Goal: Task Accomplishment & Management: Complete application form

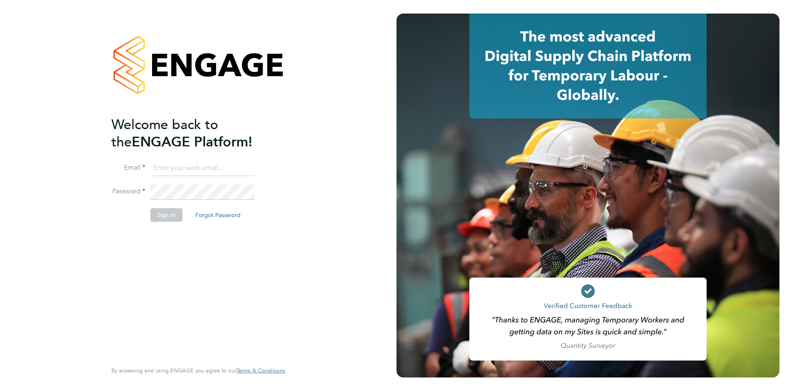
click at [171, 170] on input at bounding box center [202, 168] width 105 height 15
type input "[EMAIL_ADDRESS][DOMAIN_NAME]"
click at [166, 221] on button "Sign In" at bounding box center [166, 215] width 32 height 14
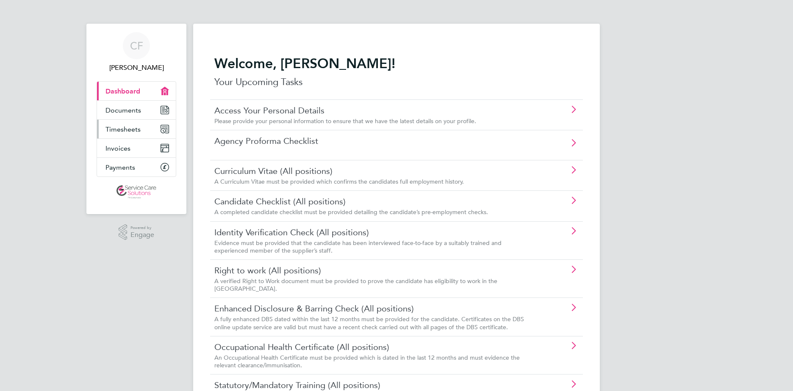
click at [133, 128] on span "Timesheets" at bounding box center [122, 129] width 35 height 8
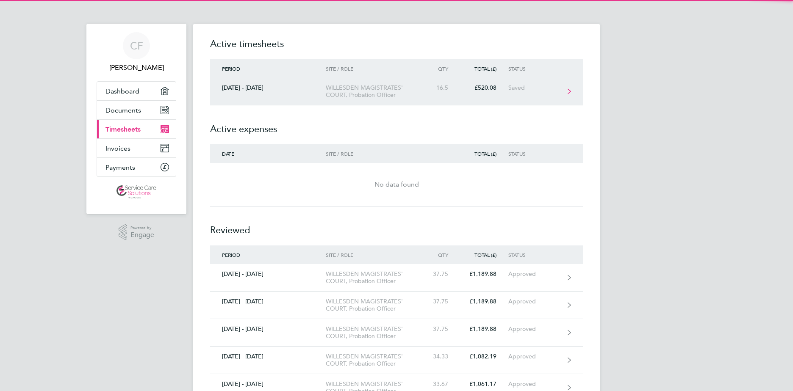
click at [388, 99] on link "25 - 31 Aug 2025 WILLESDEN MAGISTRATES' COURT, Probation Officer 16.5 £520.08 S…" at bounding box center [396, 92] width 373 height 28
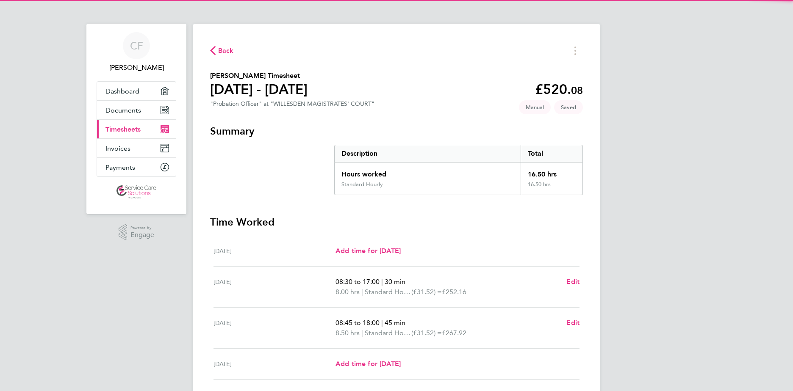
scroll to position [127, 0]
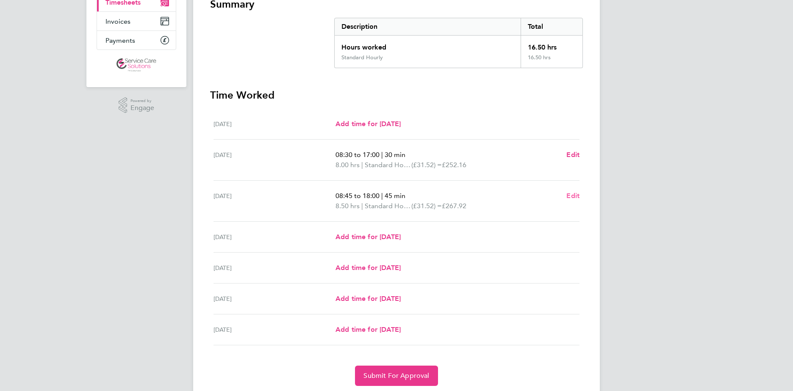
click at [571, 199] on span "Edit" at bounding box center [572, 196] width 13 height 8
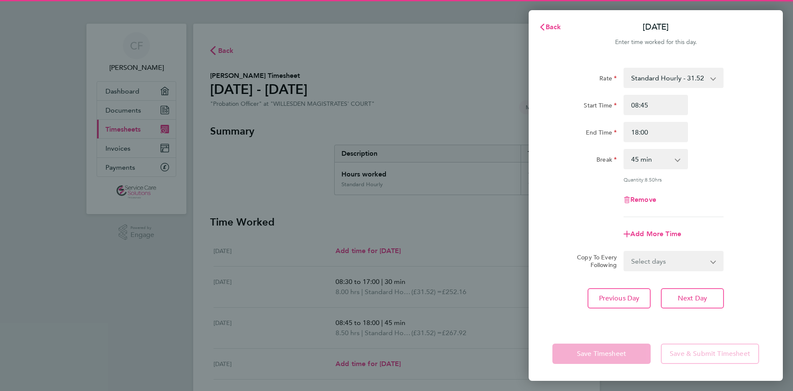
click at [647, 164] on select "0 min 15 min 30 min 45 min 60 min 75 min 90 min" at bounding box center [651, 159] width 53 height 19
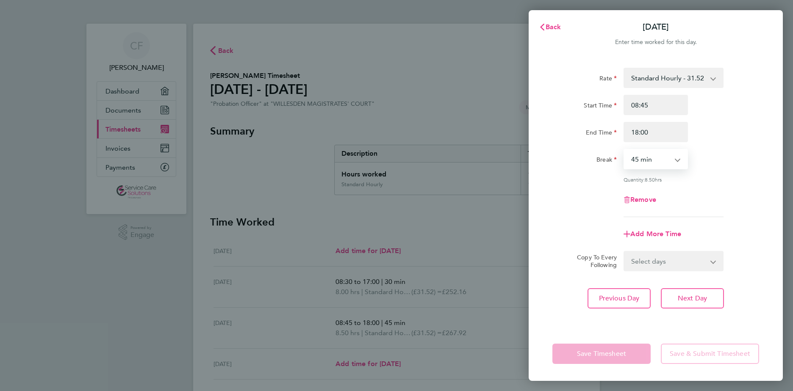
select select "60"
click at [625, 150] on select "0 min 15 min 30 min 45 min 60 min 75 min 90 min" at bounding box center [651, 159] width 53 height 19
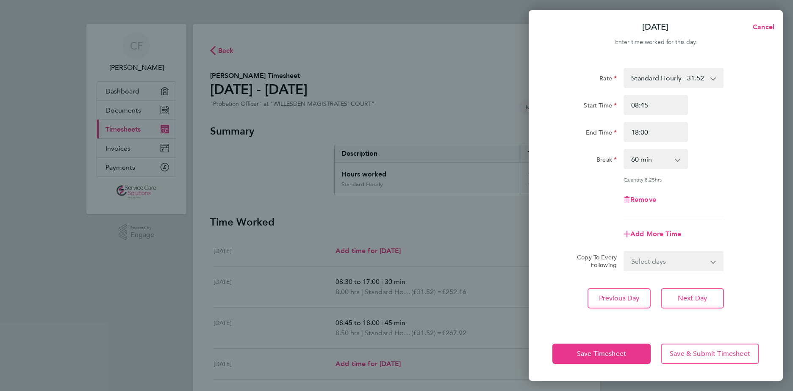
click at [708, 191] on div "Remove" at bounding box center [656, 200] width 214 height 20
click at [575, 353] on button "Save Timesheet" at bounding box center [601, 354] width 98 height 20
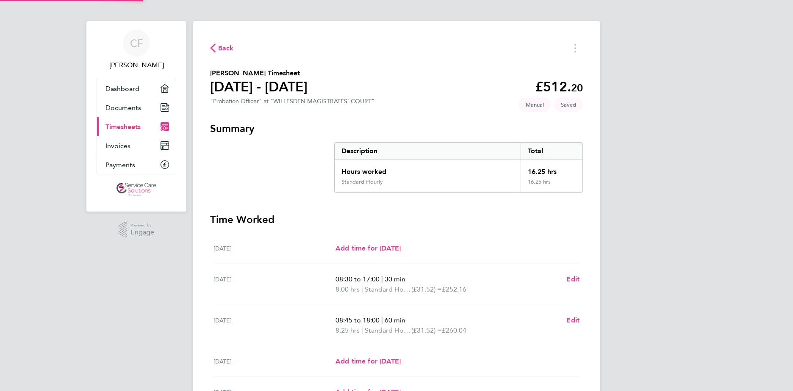
scroll to position [127, 0]
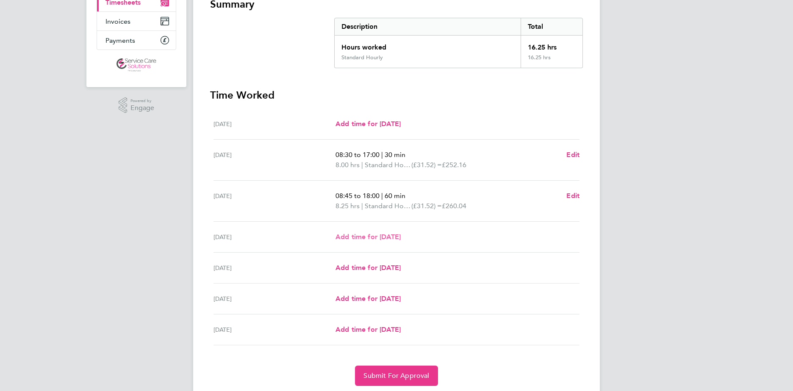
click at [401, 235] on span "Add time for Thu 28 Aug" at bounding box center [368, 237] width 65 height 8
select select "30"
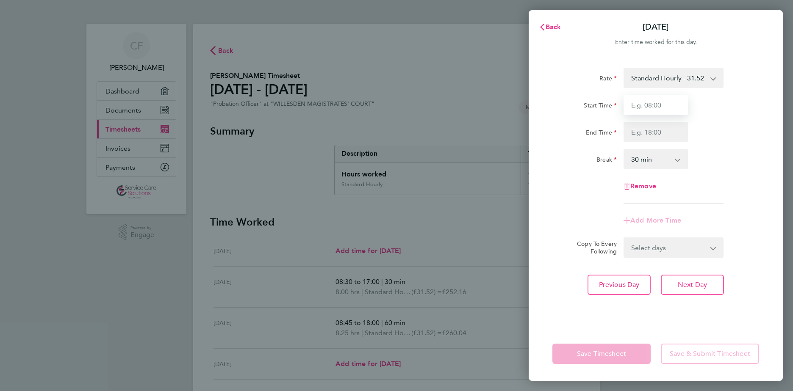
click at [648, 108] on input "Start Time" at bounding box center [656, 105] width 64 height 20
type input "08:30"
click at [657, 137] on input "End Time" at bounding box center [656, 132] width 64 height 20
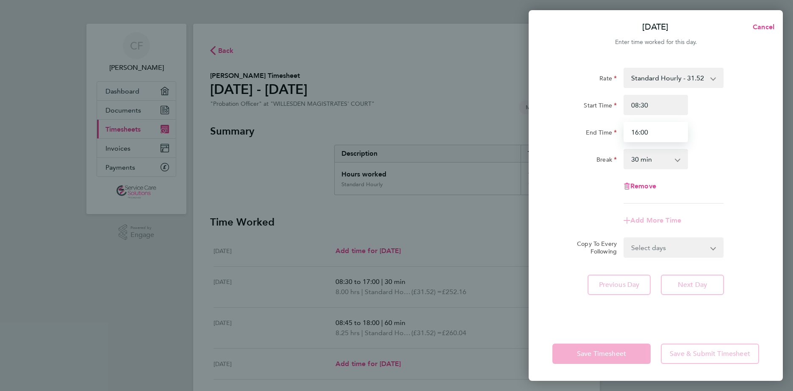
type input "16:00"
click at [671, 166] on select "0 min 15 min 30 min 45 min 60 min 75 min 90 min" at bounding box center [651, 159] width 53 height 19
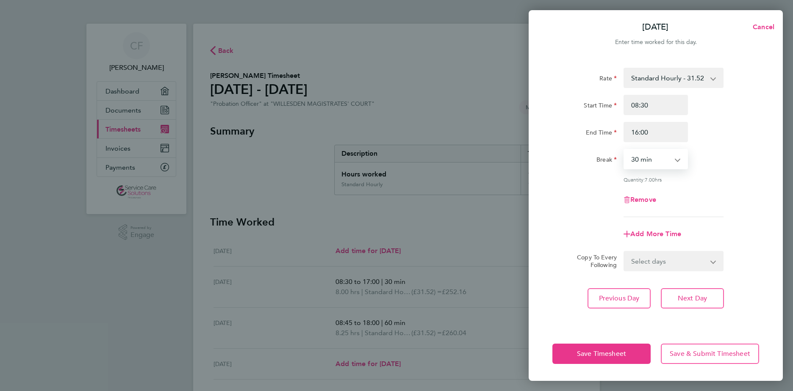
select select "45"
click at [625, 150] on select "0 min 15 min 30 min 45 min 60 min 75 min 90 min" at bounding box center [651, 159] width 53 height 19
click at [713, 204] on div "Remove" at bounding box center [656, 200] width 214 height 20
click at [614, 360] on button "Save Timesheet" at bounding box center [601, 354] width 98 height 20
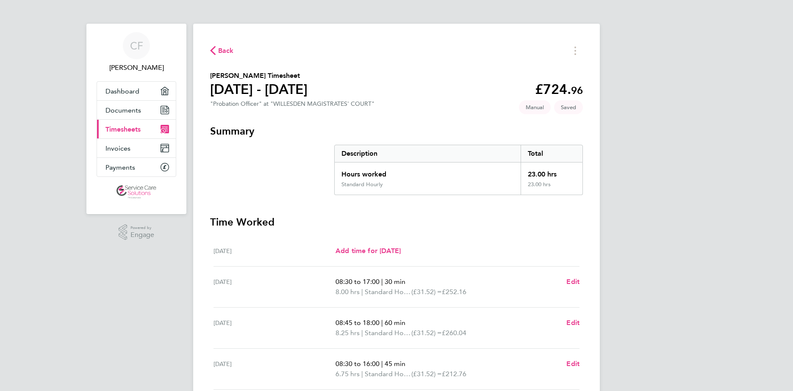
click at [678, 229] on div "CF Cleo Ferguson Applications: Dashboard Documents Current page: Timesheets Inv…" at bounding box center [396, 279] width 793 height 558
click at [129, 47] on div "CF" at bounding box center [136, 45] width 27 height 27
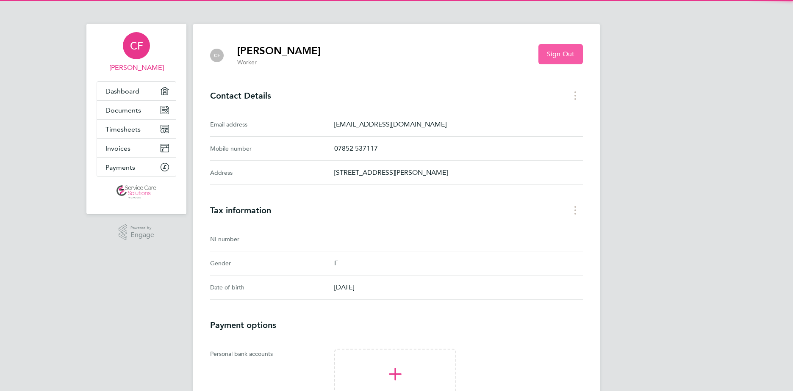
click at [570, 52] on span "Sign Out" at bounding box center [561, 54] width 28 height 8
